Goal: Transaction & Acquisition: Book appointment/travel/reservation

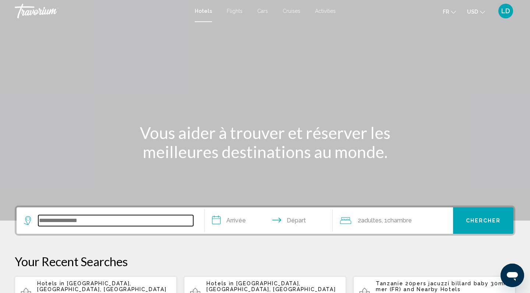
click at [71, 221] on input "Search widget" at bounding box center [115, 220] width 155 height 11
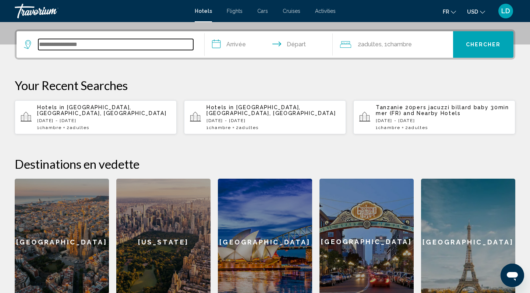
scroll to position [182, 0]
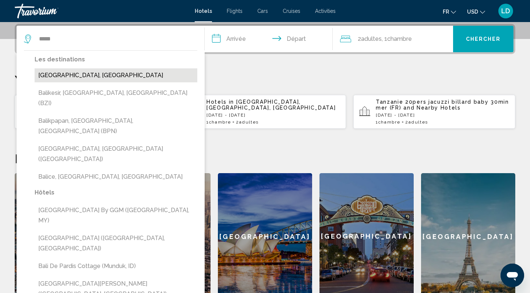
click at [64, 76] on button "[GEOGRAPHIC_DATA], [GEOGRAPHIC_DATA]" at bounding box center [116, 75] width 163 height 14
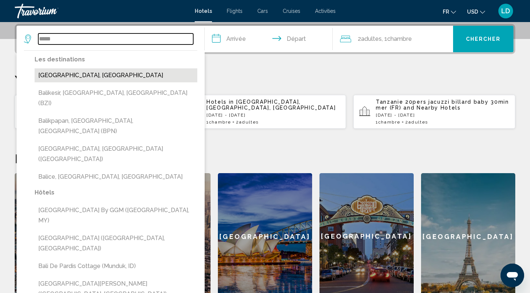
type input "**********"
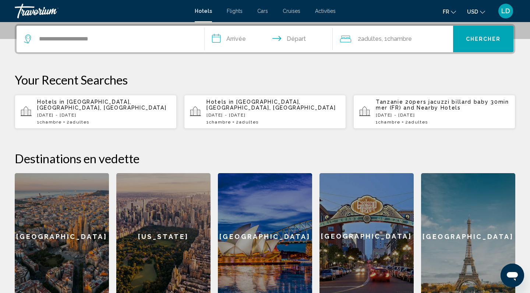
click at [232, 38] on input "**********" at bounding box center [270, 40] width 131 height 29
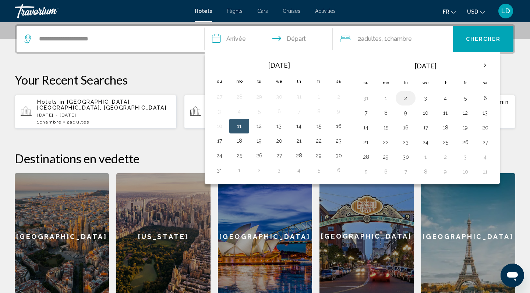
click at [404, 100] on button "2" at bounding box center [406, 98] width 12 height 10
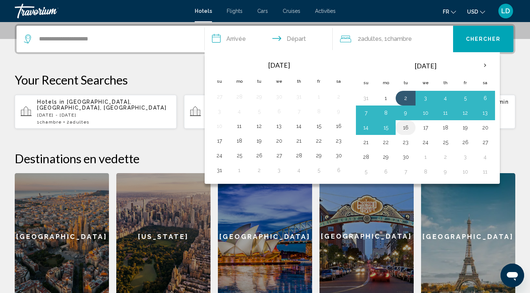
click at [409, 129] on button "16" at bounding box center [406, 128] width 12 height 10
type input "**********"
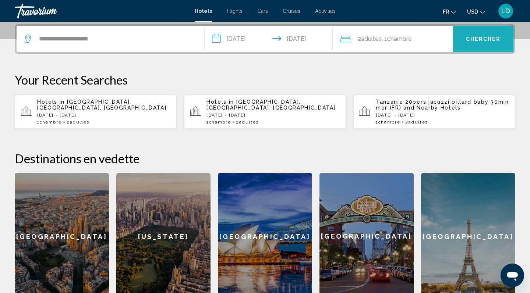
click at [468, 48] on button "Chercher" at bounding box center [483, 39] width 60 height 26
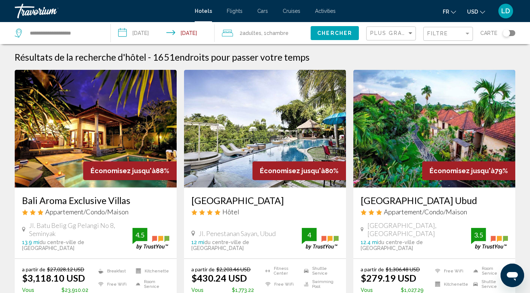
click at [476, 14] on span "USD" at bounding box center [472, 12] width 11 height 6
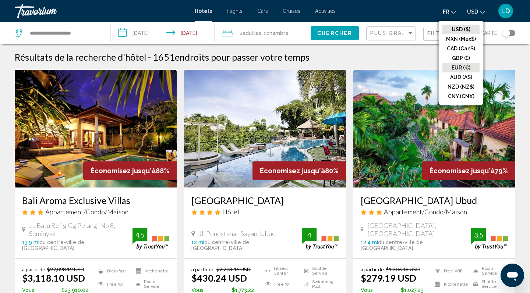
click at [468, 67] on button "EUR (€)" at bounding box center [460, 68] width 37 height 10
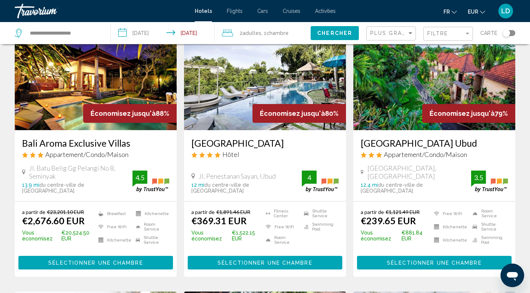
scroll to position [57, 0]
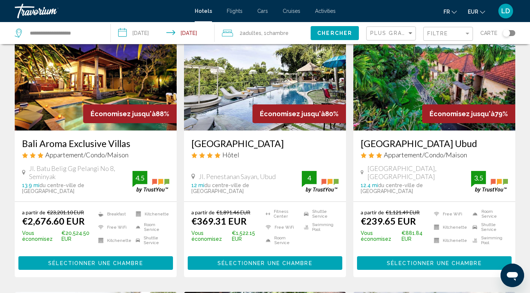
drag, startPoint x: 190, startPoint y: 142, endPoint x: 330, endPoint y: 143, distance: 139.4
click at [330, 143] on div "[GEOGRAPHIC_DATA] Hôtel Jl. Penestanan [GEOGRAPHIC_DATA], Ubud 12 mi du centre-…" at bounding box center [265, 166] width 162 height 71
copy h3 "[GEOGRAPHIC_DATA]"
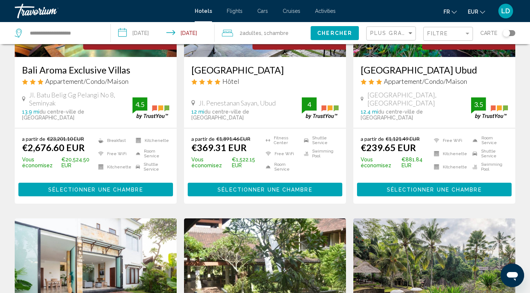
scroll to position [128, 0]
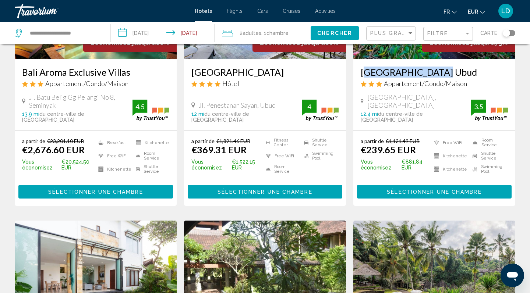
drag, startPoint x: 359, startPoint y: 73, endPoint x: 430, endPoint y: 72, distance: 71.7
click at [430, 72] on div "[GEOGRAPHIC_DATA] Ubud Appartement/Condo/Maison [GEOGRAPHIC_DATA], [GEOGRAPHIC_…" at bounding box center [434, 94] width 162 height 71
copy h3 "[GEOGRAPHIC_DATA] Ubud"
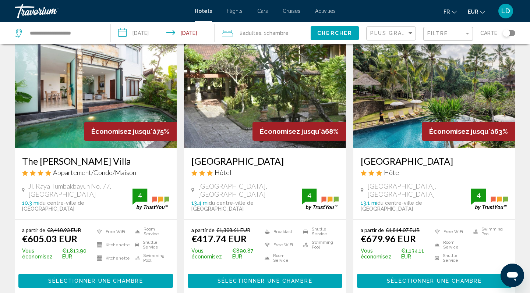
scroll to position [324, 0]
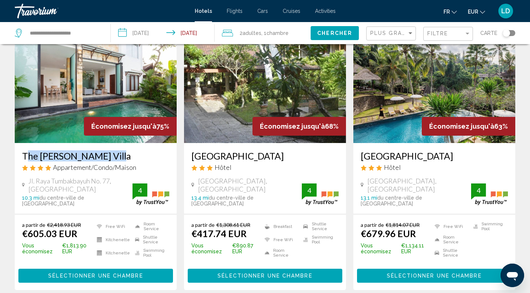
drag, startPoint x: 22, startPoint y: 149, endPoint x: 111, endPoint y: 148, distance: 89.8
click at [111, 148] on div "The [PERSON_NAME] Villa Appartement/Condo/Maison Jl. Raya Tumbakbayuh No. 77, […" at bounding box center [96, 178] width 162 height 71
copy h3 "The [PERSON_NAME] Villa"
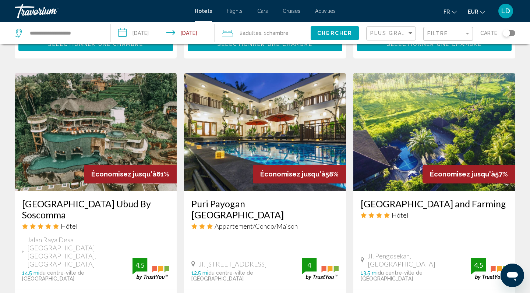
scroll to position [556, 0]
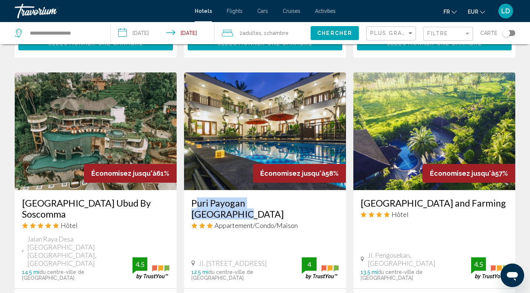
drag, startPoint x: 191, startPoint y: 190, endPoint x: 295, endPoint y: 191, distance: 103.7
click at [295, 191] on div "Puri Payogan [GEOGRAPHIC_DATA] Appartement/Condo/Maison Jl. Rsi Markandya Ii No…" at bounding box center [265, 239] width 162 height 98
copy h3 "Puri Payogan [GEOGRAPHIC_DATA]"
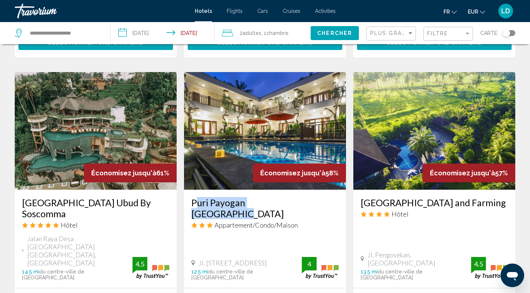
scroll to position [555, 0]
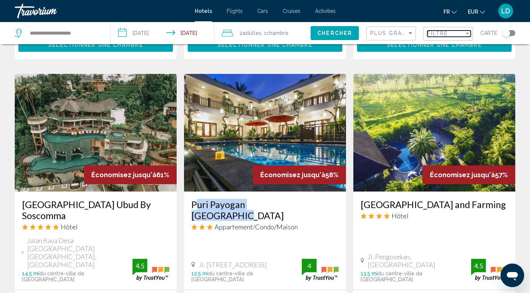
click at [457, 32] on div "Filtre" at bounding box center [445, 34] width 37 height 6
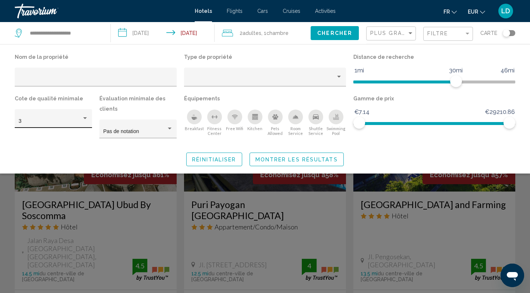
click at [76, 118] on div "3" at bounding box center [54, 120] width 70 height 15
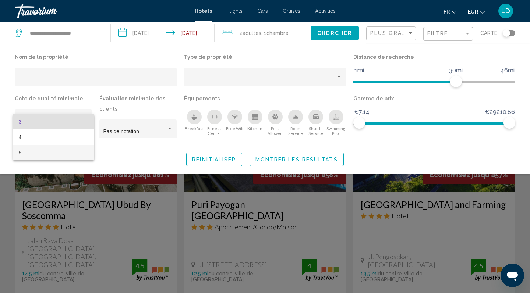
click at [51, 150] on span "5" at bounding box center [54, 152] width 70 height 15
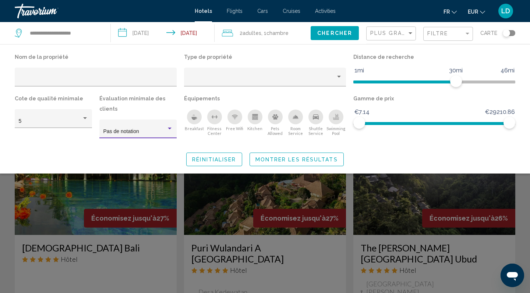
click at [110, 129] on span "Pas de notation" at bounding box center [121, 131] width 36 height 6
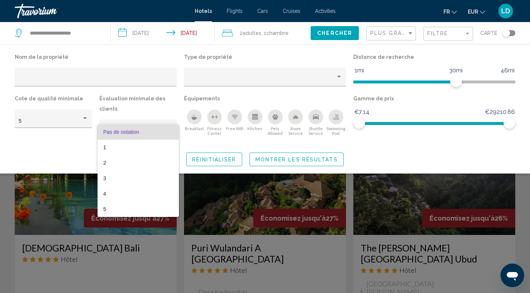
click at [70, 151] on div at bounding box center [265, 146] width 530 height 293
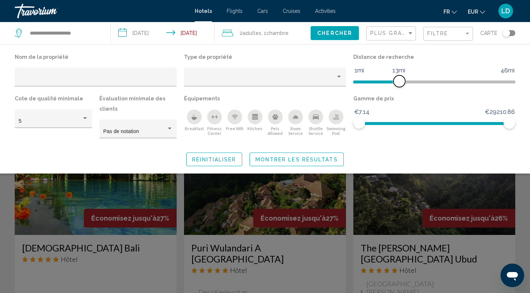
click at [399, 82] on span "Hotel Filters" at bounding box center [376, 82] width 46 height 3
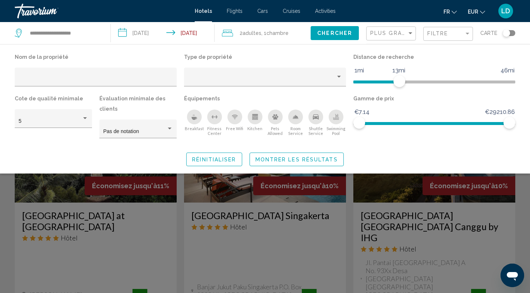
click at [269, 163] on span "Montrer les résultats" at bounding box center [296, 160] width 82 height 6
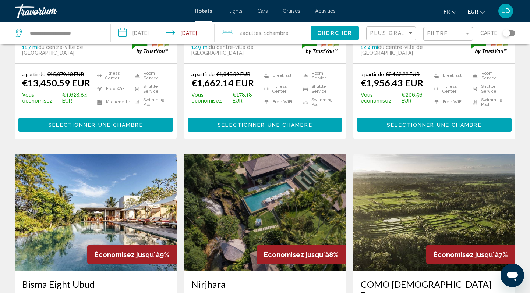
scroll to position [816, 0]
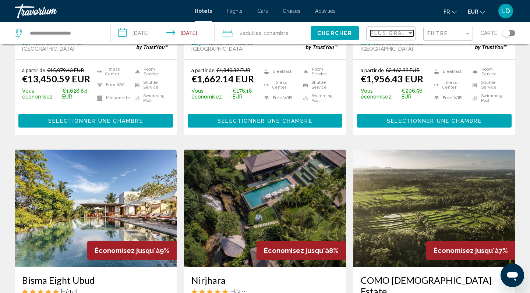
click at [411, 31] on div "Sort by" at bounding box center [410, 33] width 7 height 6
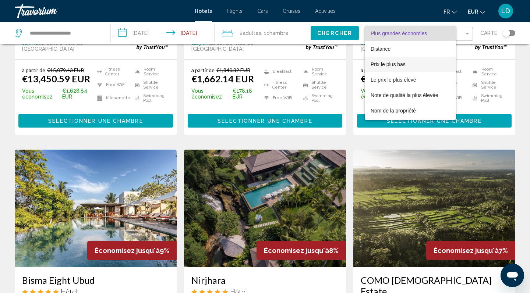
click at [409, 67] on span "Prix le plus bas" at bounding box center [409, 64] width 79 height 15
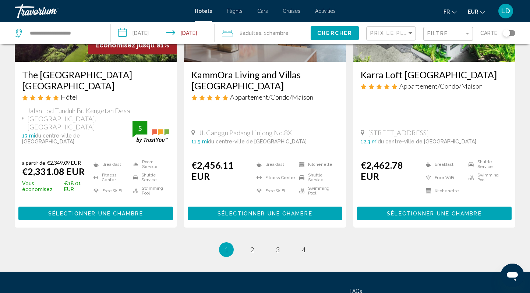
scroll to position [1024, 0]
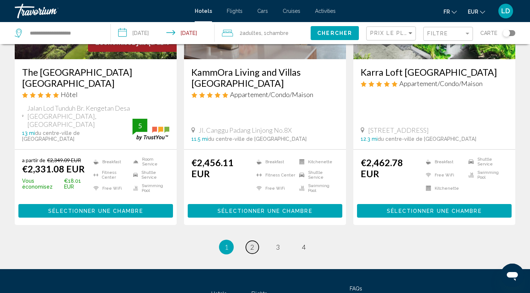
click at [250, 243] on span "2" at bounding box center [252, 247] width 4 height 8
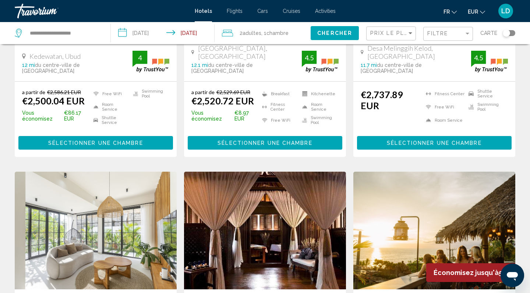
scroll to position [175, 0]
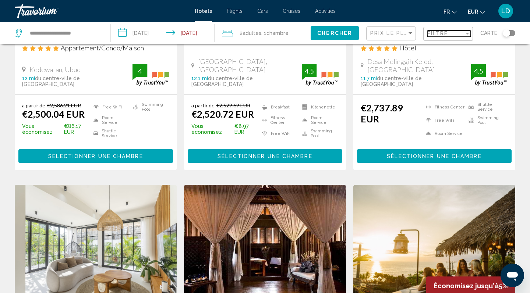
click at [463, 34] on div "Filtre" at bounding box center [445, 34] width 37 height 6
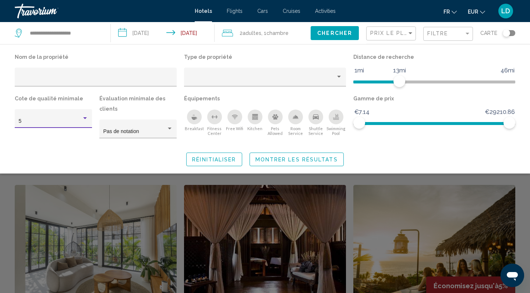
click at [61, 120] on div "5" at bounding box center [50, 121] width 63 height 6
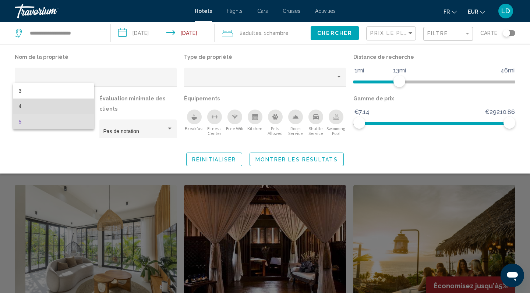
click at [42, 107] on span "4" at bounding box center [54, 106] width 70 height 15
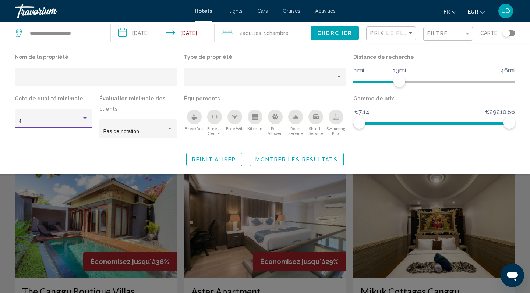
click at [523, 207] on div "Search widget" at bounding box center [265, 201] width 530 height 183
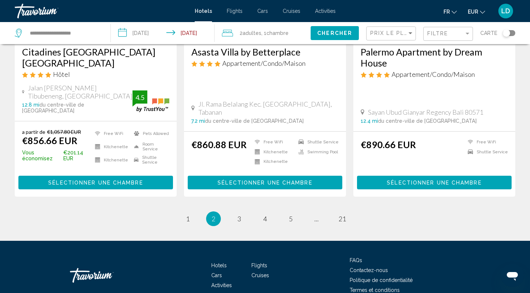
scroll to position [967, 0]
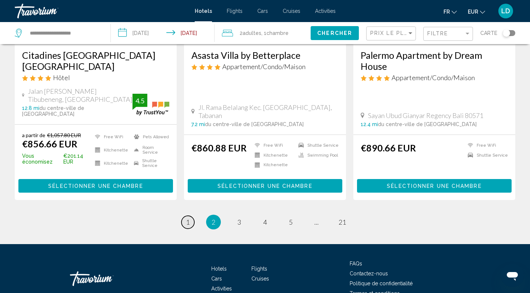
click at [188, 218] on span "1" at bounding box center [188, 222] width 4 height 8
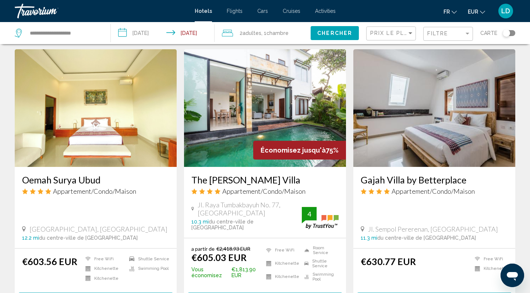
scroll to position [574, 0]
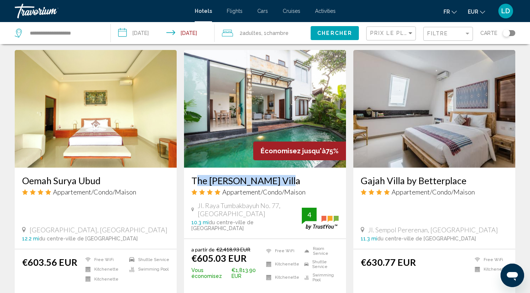
drag, startPoint x: 188, startPoint y: 165, endPoint x: 291, endPoint y: 164, distance: 102.6
click at [291, 168] on div "The [PERSON_NAME] Villa Appartement/Condo/Maison Jl. Raya Tumbakbayuh No. 77, […" at bounding box center [265, 203] width 162 height 71
copy h3 "The [PERSON_NAME] Villa"
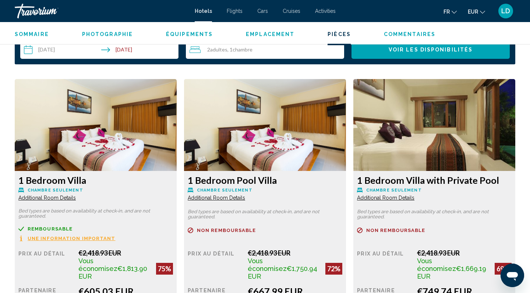
scroll to position [960, 0]
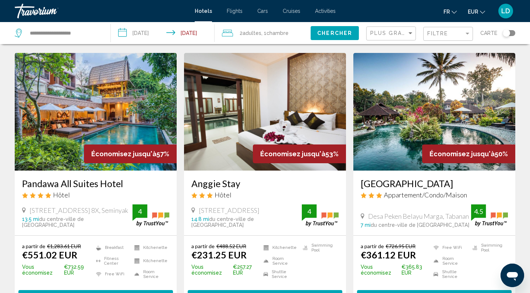
scroll to position [884, 0]
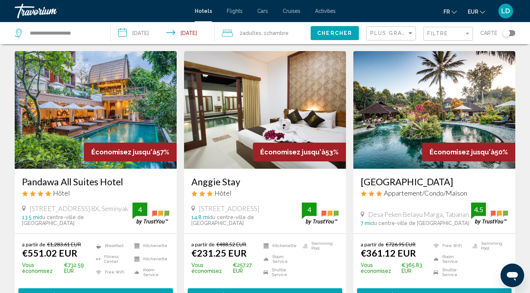
drag, startPoint x: 21, startPoint y: 134, endPoint x: 125, endPoint y: 139, distance: 104.6
click at [125, 169] on div "Pandawa All Suites Hotel Hôtel [STREET_ADDRESS] 8X, [GEOGRAPHIC_DATA] 13.5 mi d…" at bounding box center [96, 201] width 162 height 64
copy h3 "Pandawa All Suites Hotel"
drag, startPoint x: 190, startPoint y: 136, endPoint x: 247, endPoint y: 137, distance: 57.4
click at [247, 169] on div "Anggie Stay Hôtel [STREET_ADDRESS], Seminyak 14.8 mi du centre-ville de [GEOGRA…" at bounding box center [265, 201] width 162 height 64
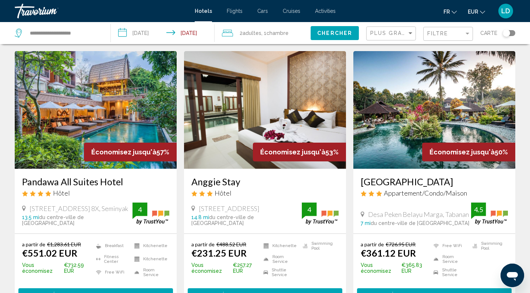
copy h3 "Anggie Stay"
drag, startPoint x: 360, startPoint y: 136, endPoint x: 445, endPoint y: 142, distance: 85.6
click at [445, 169] on div "[GEOGRAPHIC_DATA] Appartement/Condo/Maison Desa [GEOGRAPHIC_DATA], Tabanan 7 mi…" at bounding box center [434, 201] width 162 height 64
copy h3 "[GEOGRAPHIC_DATA]"
click at [374, 288] on button "Sélectionner une chambre" at bounding box center [434, 295] width 155 height 14
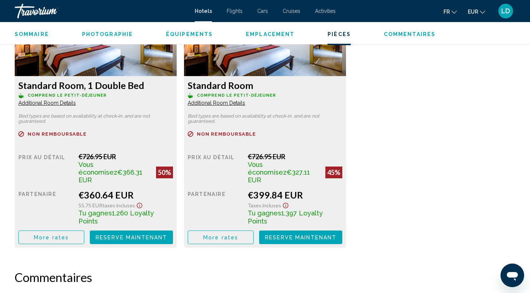
scroll to position [1051, 0]
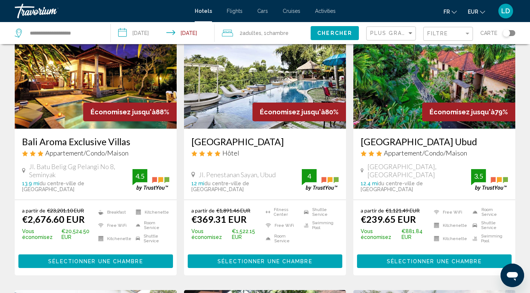
scroll to position [62, 0]
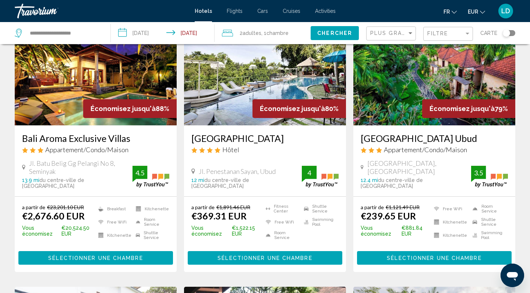
click at [247, 142] on h3 "[GEOGRAPHIC_DATA]" at bounding box center [264, 138] width 147 height 11
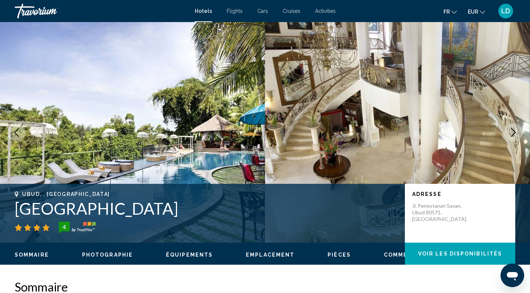
drag, startPoint x: 16, startPoint y: 205, endPoint x: 251, endPoint y: 205, distance: 234.7
click at [251, 205] on h1 "[GEOGRAPHIC_DATA]" at bounding box center [206, 208] width 383 height 19
copy h1 "[GEOGRAPHIC_DATA]"
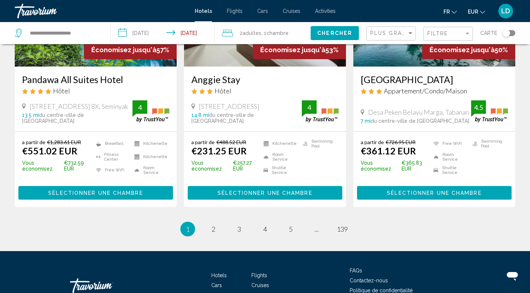
scroll to position [990, 0]
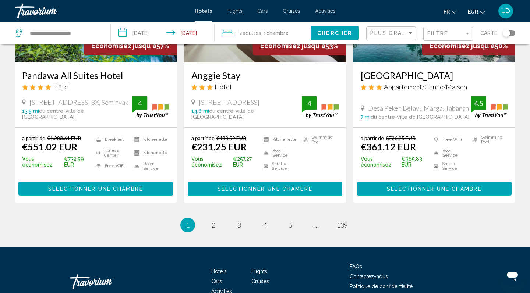
click at [222, 218] on ul "1 / 139 You're on page 1 page 2 page 3 page 4 page 5 page ... page 139" at bounding box center [265, 225] width 500 height 15
click at [214, 221] on span "2" at bounding box center [214, 225] width 4 height 8
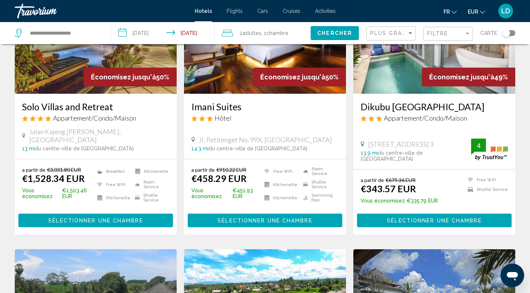
scroll to position [105, 0]
